Goal: Navigation & Orientation: Find specific page/section

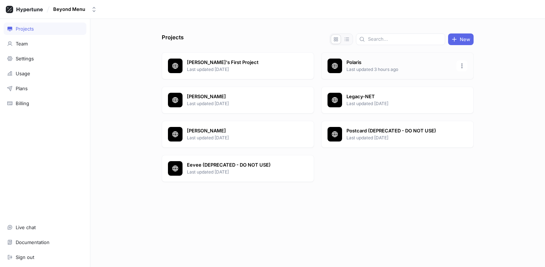
click at [364, 62] on p "Polaris" at bounding box center [399, 62] width 106 height 7
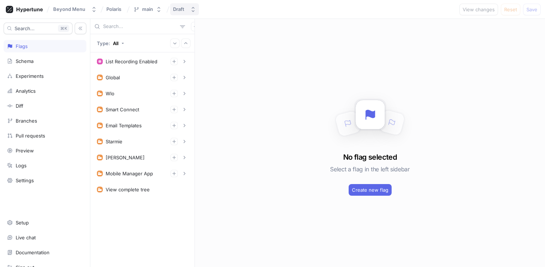
click at [181, 10] on div "Draft" at bounding box center [178, 9] width 11 height 6
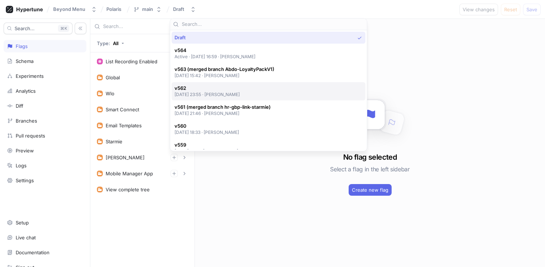
click at [240, 94] on p "[DATE] 23:55 ‧ [PERSON_NAME]" at bounding box center [208, 94] width 66 height 6
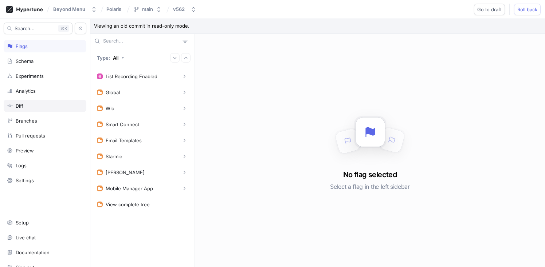
click at [37, 109] on div "Diff" at bounding box center [45, 106] width 76 height 6
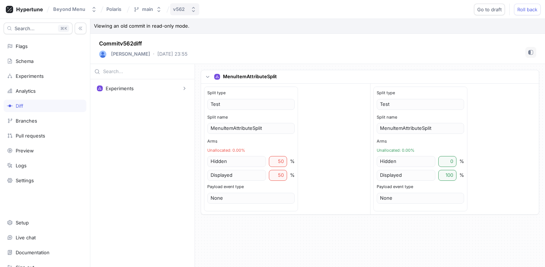
click at [190, 12] on button "v562" at bounding box center [184, 9] width 29 height 12
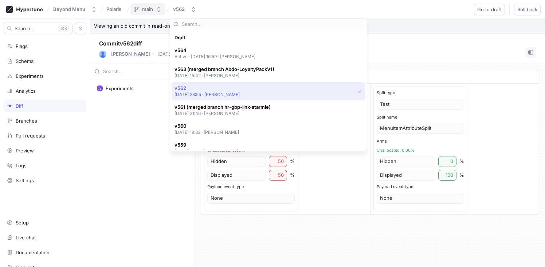
click at [154, 15] on button "main" at bounding box center [147, 9] width 34 height 12
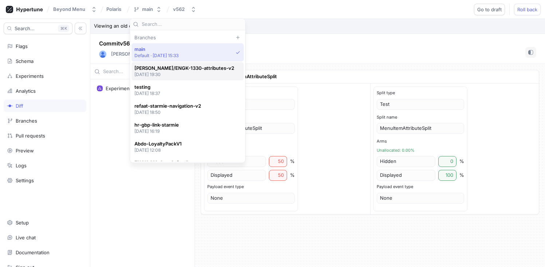
click at [179, 70] on span "[PERSON_NAME]/ENGK-1330-attributes-v2" at bounding box center [184, 68] width 100 height 6
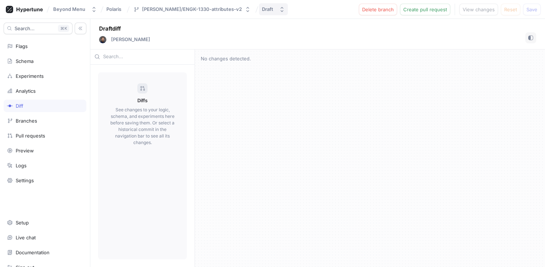
click at [281, 11] on icon "button" at bounding box center [282, 9] width 3 height 5
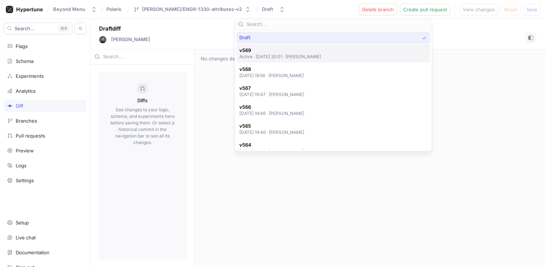
click at [263, 52] on span "v569" at bounding box center [280, 50] width 82 height 6
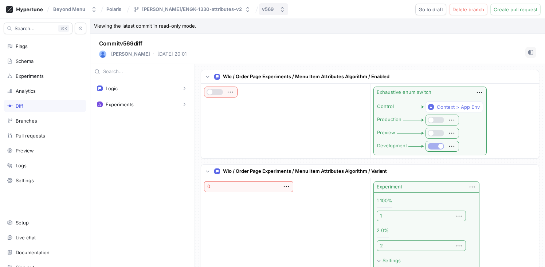
click at [259, 5] on button "v569" at bounding box center [273, 9] width 29 height 12
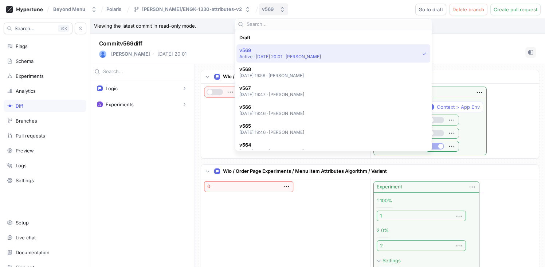
scroll to position [13, 0]
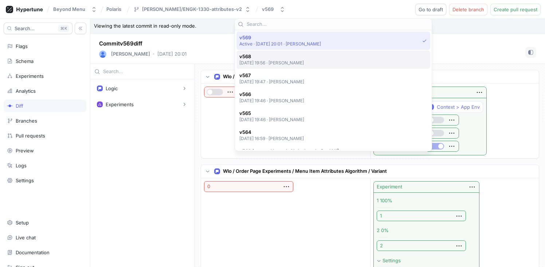
click at [282, 59] on span "v568" at bounding box center [271, 57] width 65 height 6
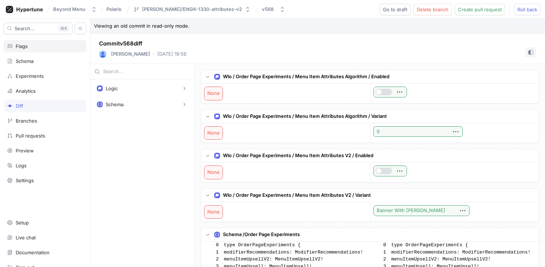
click at [33, 47] on div "Flags" at bounding box center [45, 46] width 76 height 6
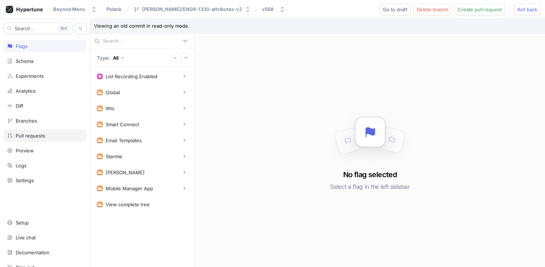
click at [56, 141] on div "Pull requests" at bounding box center [45, 136] width 83 height 12
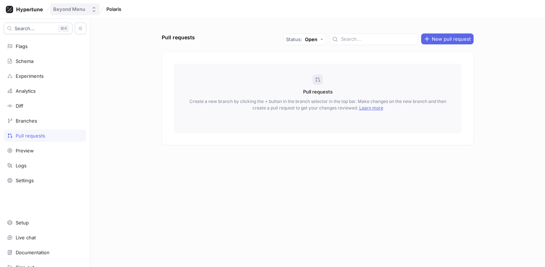
click at [80, 11] on div "Beyond Menu" at bounding box center [69, 9] width 32 height 6
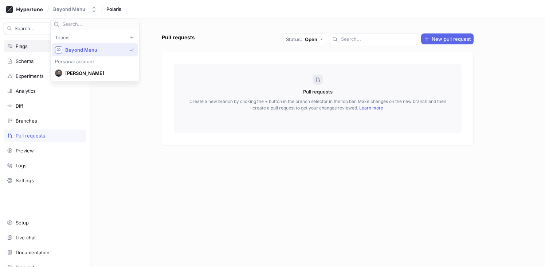
click at [26, 43] on div "Flags" at bounding box center [22, 46] width 12 height 6
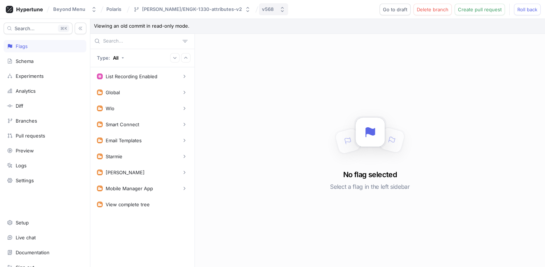
click at [262, 11] on div "v568" at bounding box center [268, 9] width 12 height 6
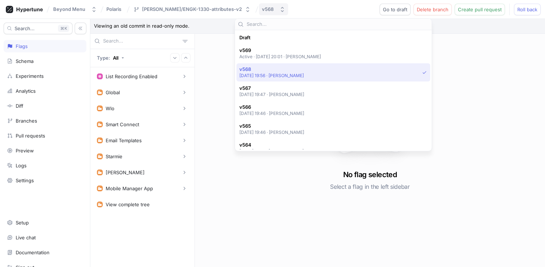
scroll to position [32, 0]
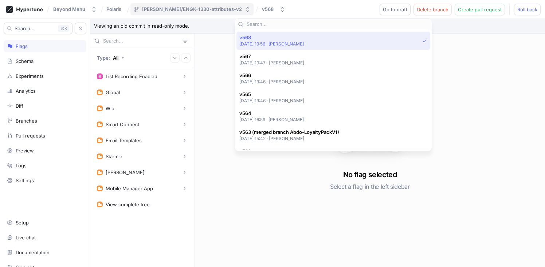
click at [197, 7] on div "[PERSON_NAME]/ENGK-1330-attributes-v2" at bounding box center [192, 9] width 100 height 6
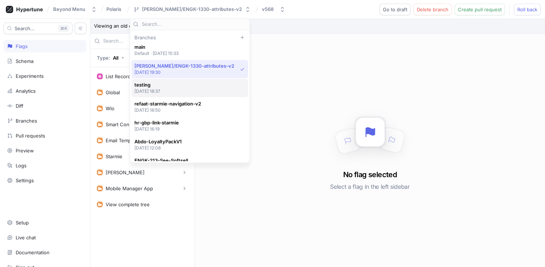
scroll to position [0, 0]
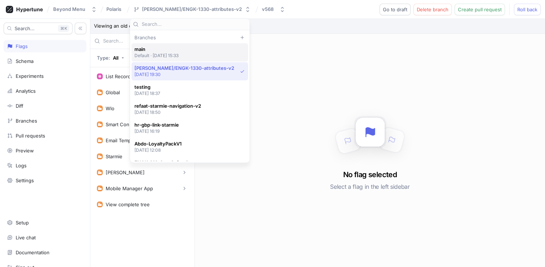
click at [174, 53] on p "Default ‧ [DATE] 15:33" at bounding box center [156, 55] width 44 height 6
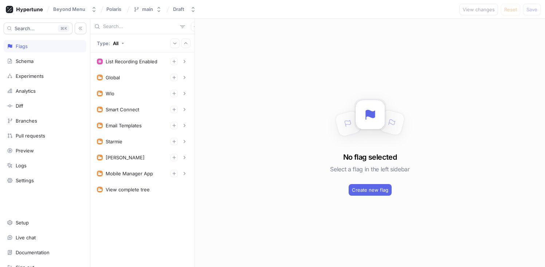
click at [203, 10] on div "Beyond Menu Polaris main Draft View changes Reset Save" at bounding box center [272, 9] width 545 height 19
click at [187, 11] on button "Draft" at bounding box center [184, 9] width 29 height 12
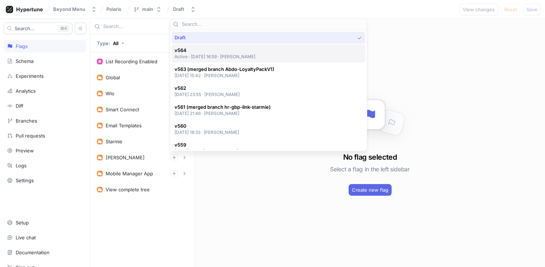
click at [256, 55] on p "Active ‧ [DATE] 16:59 ‧ [PERSON_NAME]" at bounding box center [215, 57] width 81 height 6
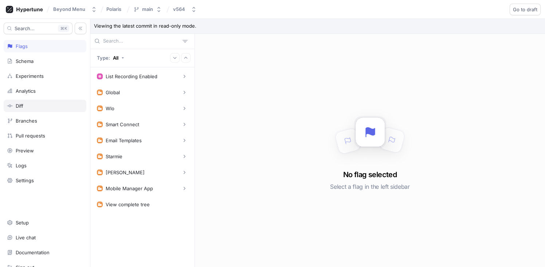
click at [43, 107] on div "Diff" at bounding box center [45, 106] width 76 height 6
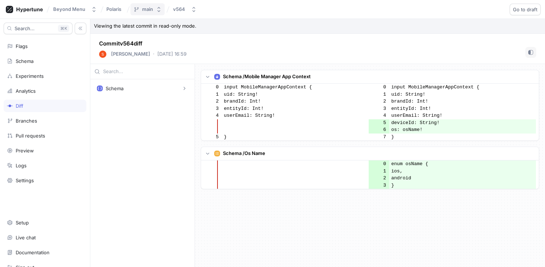
click at [161, 14] on button "main" at bounding box center [147, 9] width 34 height 12
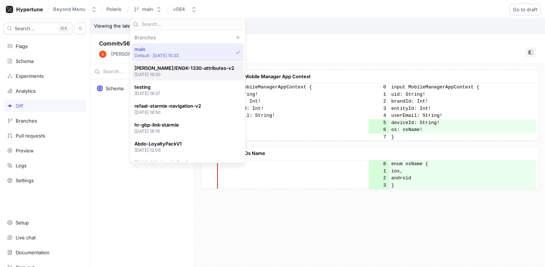
click at [171, 64] on div "[PERSON_NAME]/ENGK-1330-attributes-v2 [DATE] 19:30" at bounding box center [188, 71] width 112 height 18
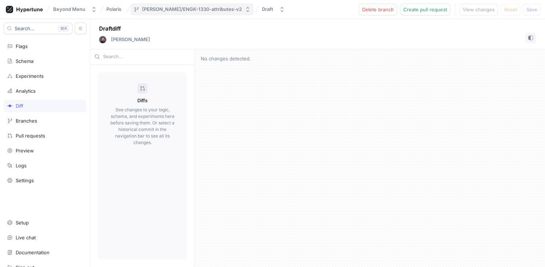
click at [170, 11] on div "[PERSON_NAME]/ENGK-1330-attributes-v2" at bounding box center [192, 9] width 100 height 6
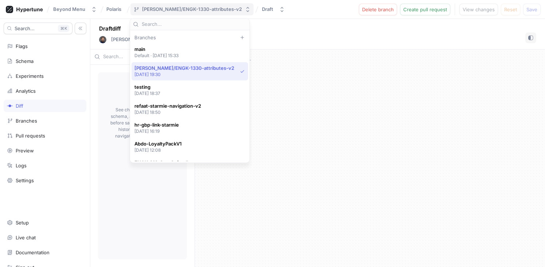
click at [165, 13] on button "[PERSON_NAME]/ENGK-1330-attributes-v2" at bounding box center [191, 9] width 123 height 12
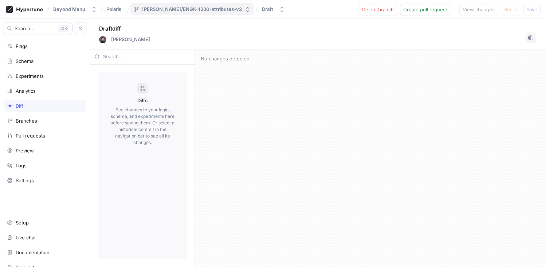
click at [165, 13] on button "[PERSON_NAME]/ENGK-1330-attributes-v2" at bounding box center [191, 9] width 123 height 12
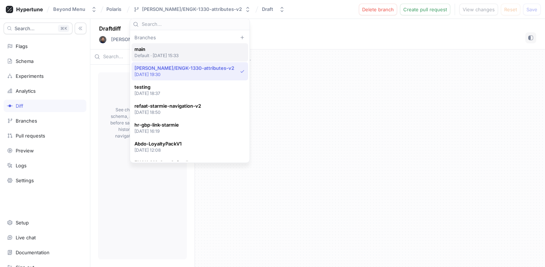
click at [168, 50] on span "main" at bounding box center [156, 49] width 44 height 6
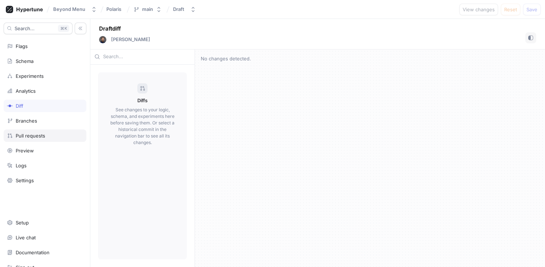
click at [40, 131] on div "Pull requests" at bounding box center [45, 136] width 83 height 12
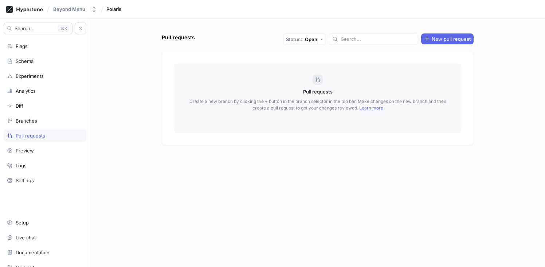
click at [42, 133] on div "Pull requests" at bounding box center [31, 136] width 30 height 6
click at [31, 41] on div "Flags" at bounding box center [45, 46] width 83 height 12
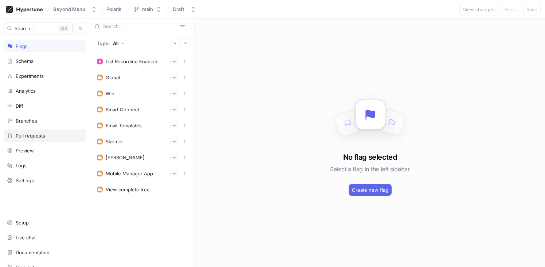
click at [40, 141] on div "Pull requests" at bounding box center [45, 136] width 83 height 12
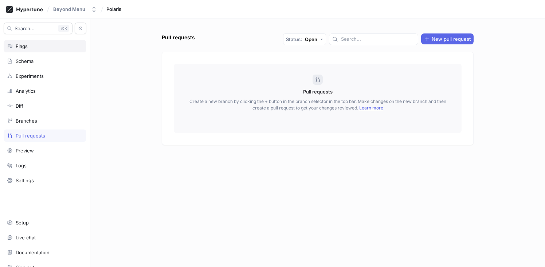
click at [28, 44] on div "Flags" at bounding box center [45, 46] width 76 height 6
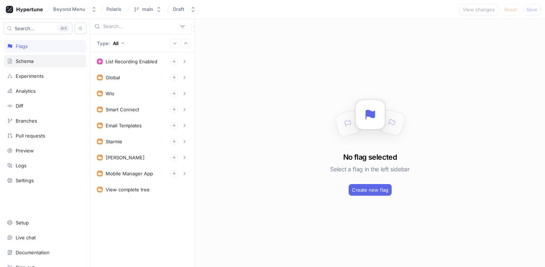
click at [38, 56] on div "Schema" at bounding box center [45, 61] width 83 height 12
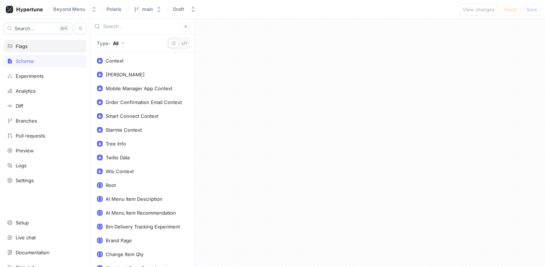
click at [31, 48] on div "Flags" at bounding box center [45, 46] width 76 height 6
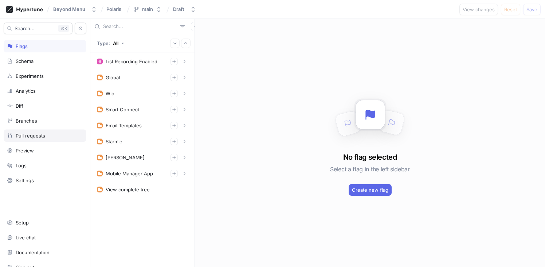
click at [38, 137] on div "Pull requests" at bounding box center [31, 136] width 30 height 6
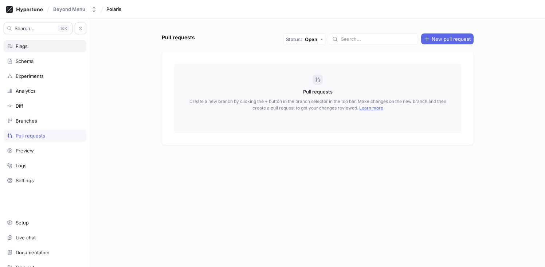
click at [31, 46] on div "Flags" at bounding box center [45, 46] width 76 height 6
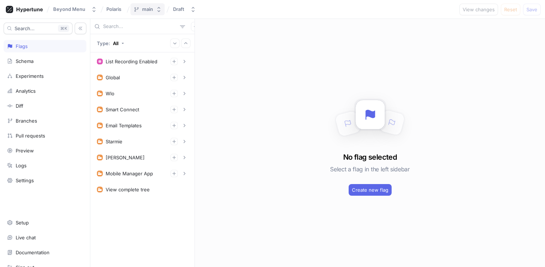
click at [160, 9] on icon "button" at bounding box center [159, 10] width 6 height 6
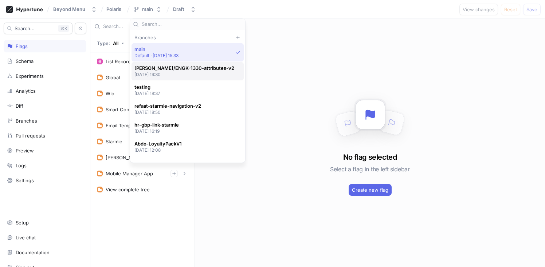
click at [173, 67] on span "[PERSON_NAME]/ENGK-1330-attributes-v2" at bounding box center [184, 68] width 100 height 6
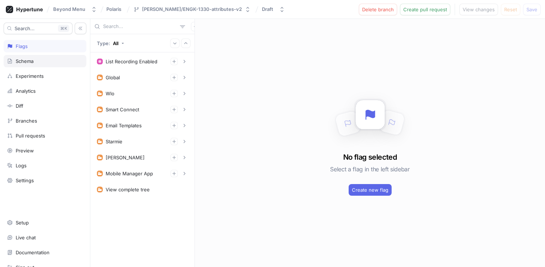
click at [27, 59] on div "Schema" at bounding box center [25, 61] width 18 height 6
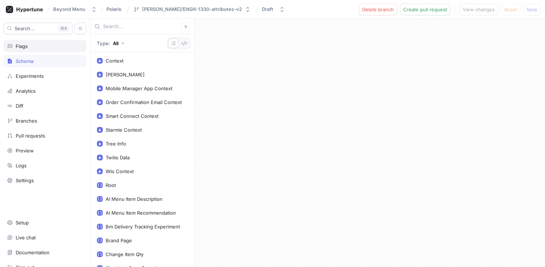
click at [26, 46] on div "Flags" at bounding box center [22, 46] width 12 height 6
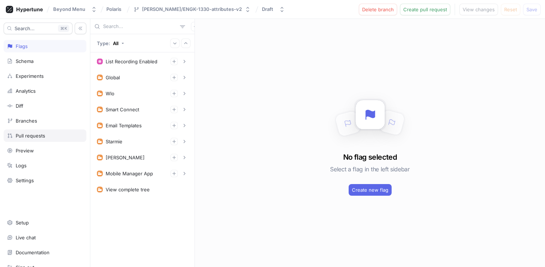
click at [34, 140] on div "Pull requests" at bounding box center [45, 136] width 83 height 12
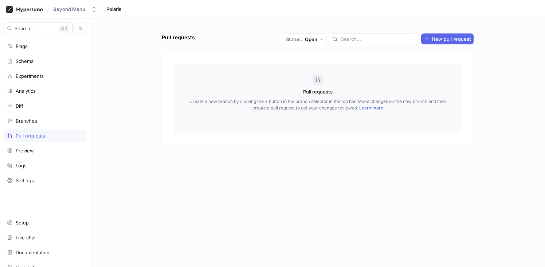
click at [34, 140] on div "Pull requests" at bounding box center [45, 136] width 83 height 12
click at [30, 43] on div "Flags" at bounding box center [45, 46] width 83 height 12
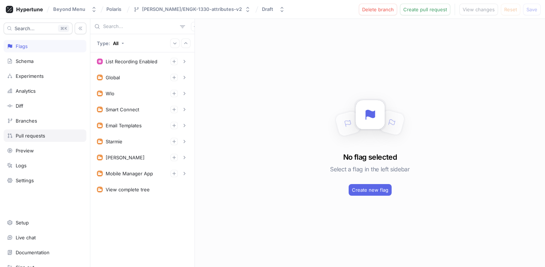
click at [30, 134] on div "Pull requests" at bounding box center [31, 136] width 30 height 6
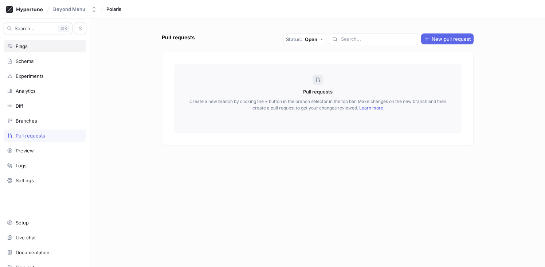
click at [21, 47] on div "Flags" at bounding box center [22, 46] width 12 height 6
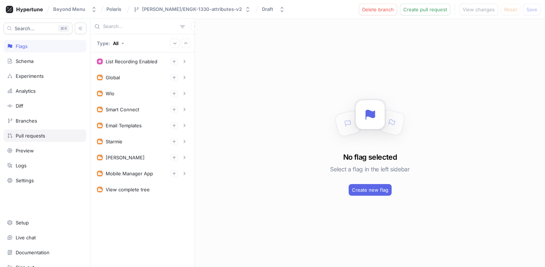
click at [29, 136] on div "Pull requests" at bounding box center [31, 136] width 30 height 6
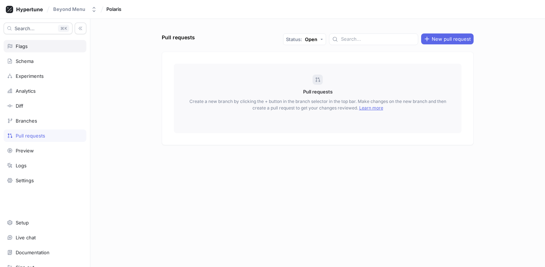
click at [24, 43] on div "Flags" at bounding box center [45, 46] width 83 height 12
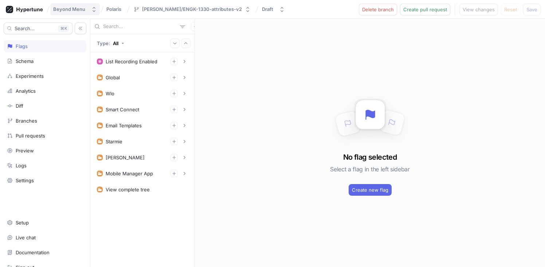
click at [78, 8] on div "Beyond Menu" at bounding box center [69, 9] width 32 height 6
click at [33, 6] on icon at bounding box center [24, 9] width 37 height 7
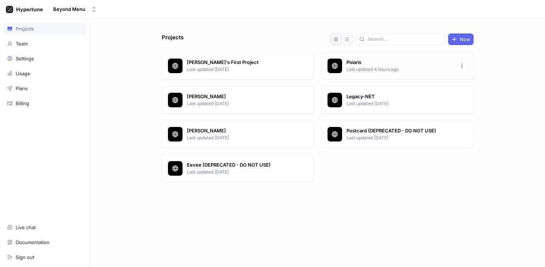
click at [357, 62] on p "Polaris" at bounding box center [399, 62] width 106 height 7
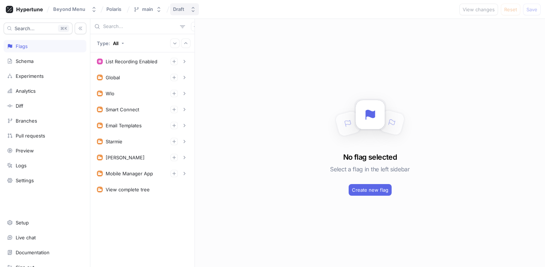
click at [190, 7] on icon "button" at bounding box center [193, 10] width 6 height 6
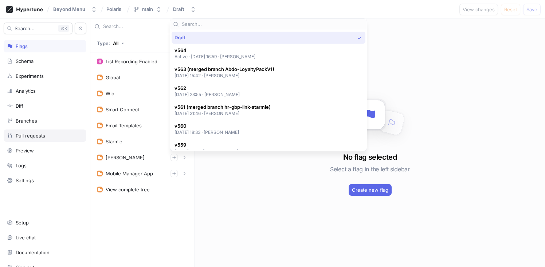
click at [40, 134] on div "Pull requests" at bounding box center [31, 136] width 30 height 6
